Goal: Go to known website: Access a specific website the user already knows

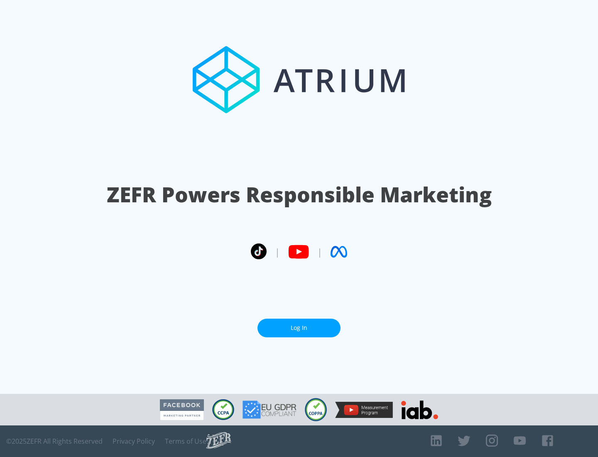
click at [299, 324] on link "Log In" at bounding box center [299, 328] width 83 height 19
